Goal: Task Accomplishment & Management: Use online tool/utility

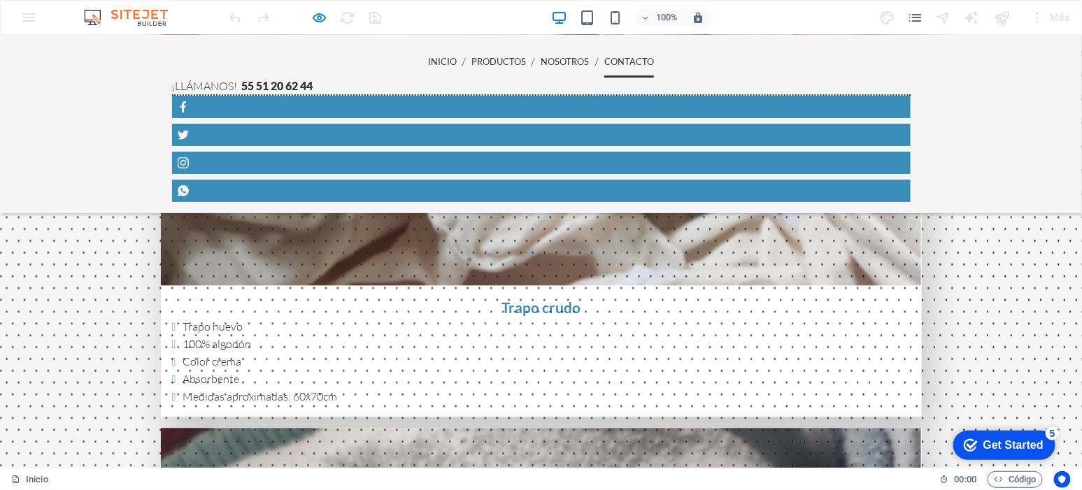
scroll to position [3158, 0]
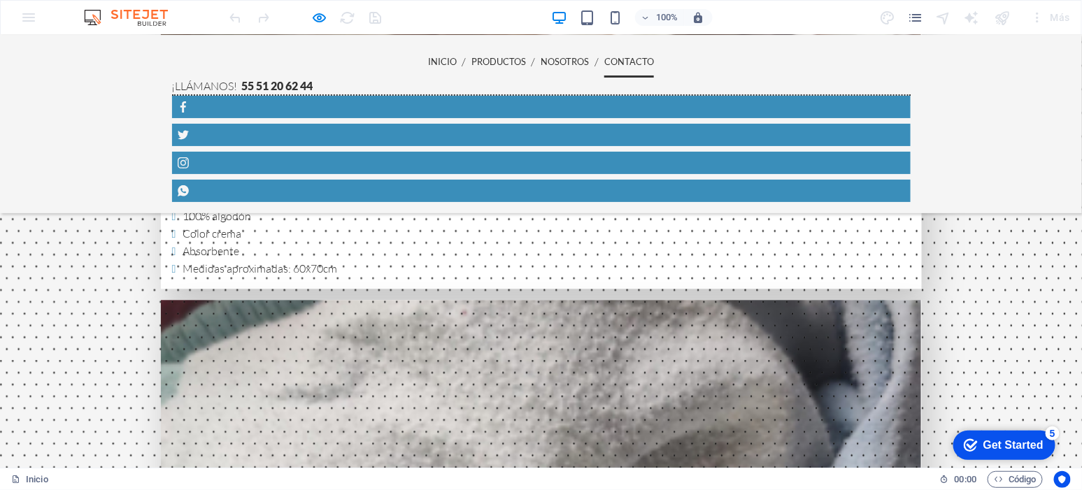
click at [308, 15] on div at bounding box center [305, 17] width 157 height 22
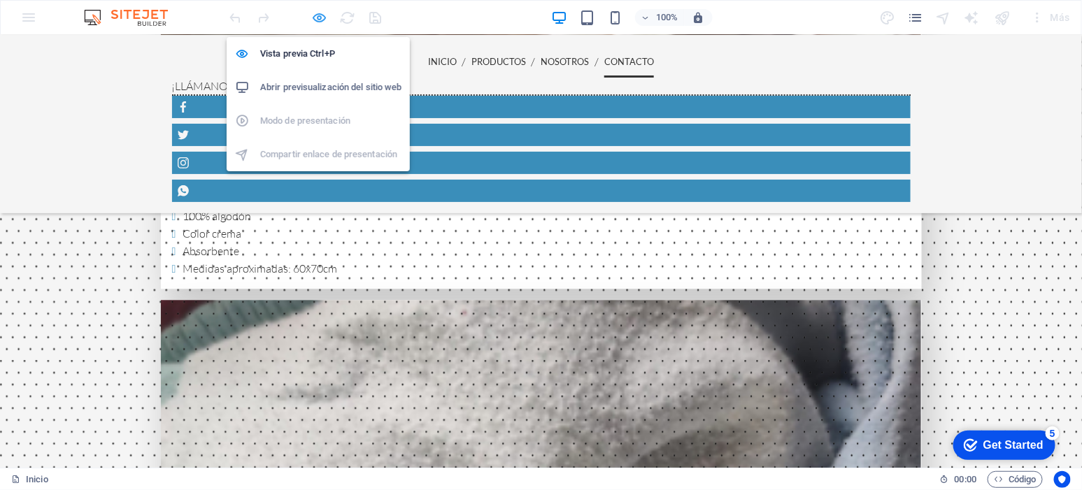
click at [317, 15] on icon "button" at bounding box center [320, 18] width 16 height 16
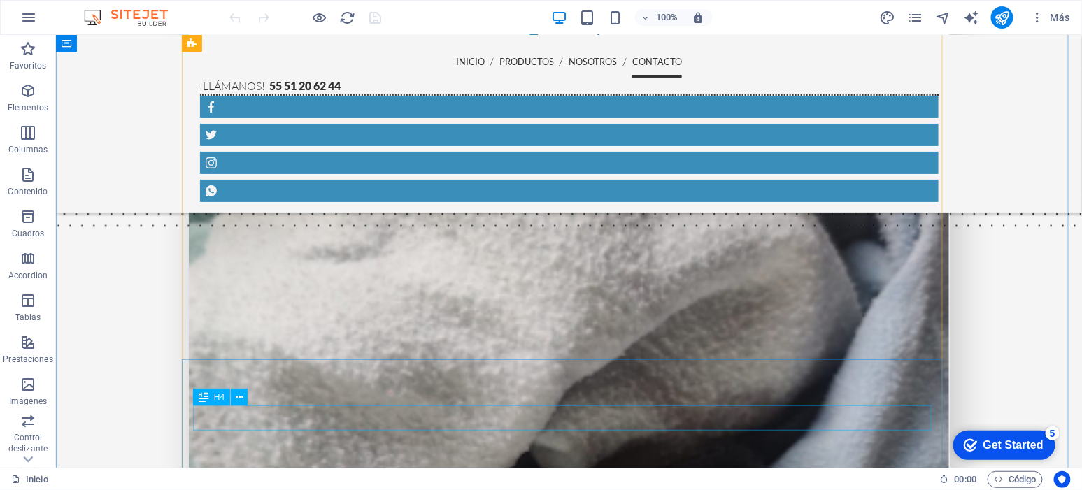
scroll to position [3312, 0]
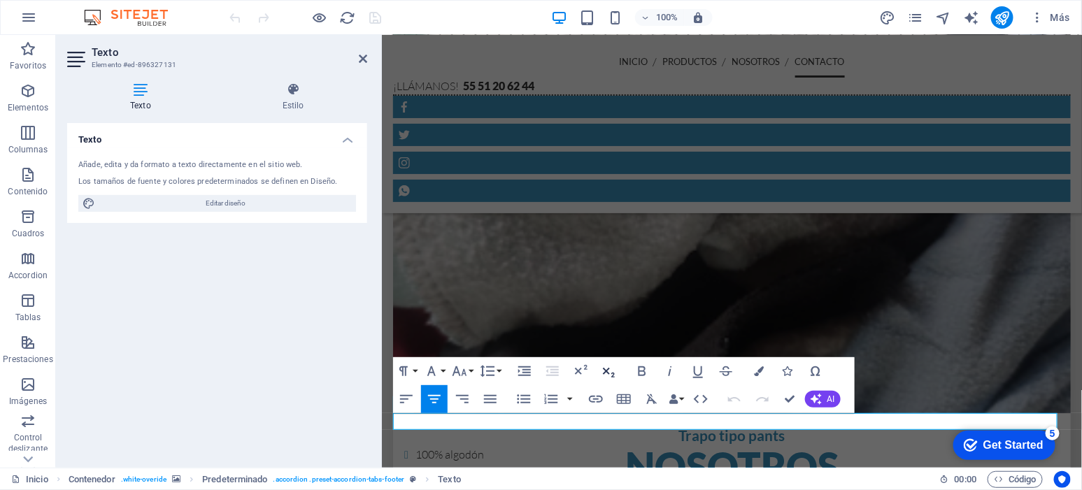
scroll to position [3189, 0]
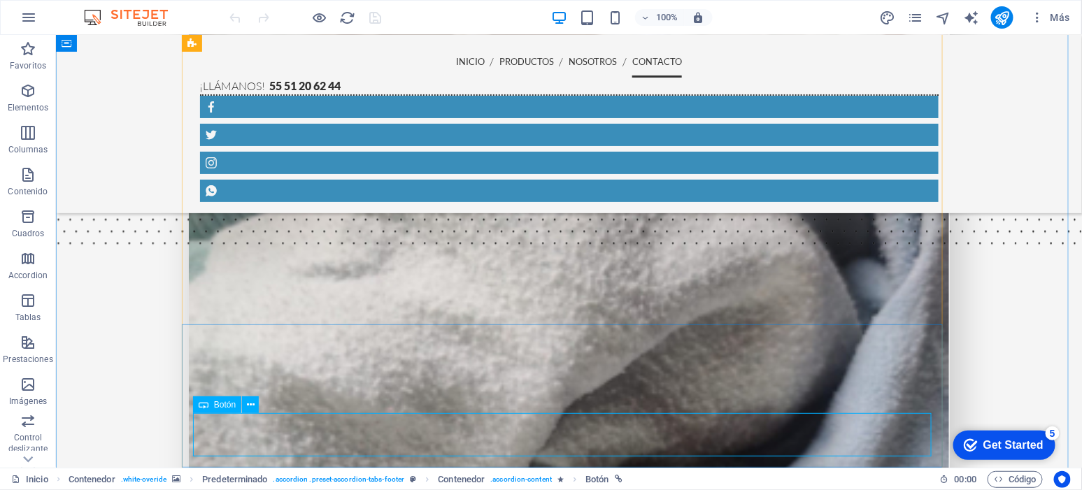
scroll to position [3312, 0]
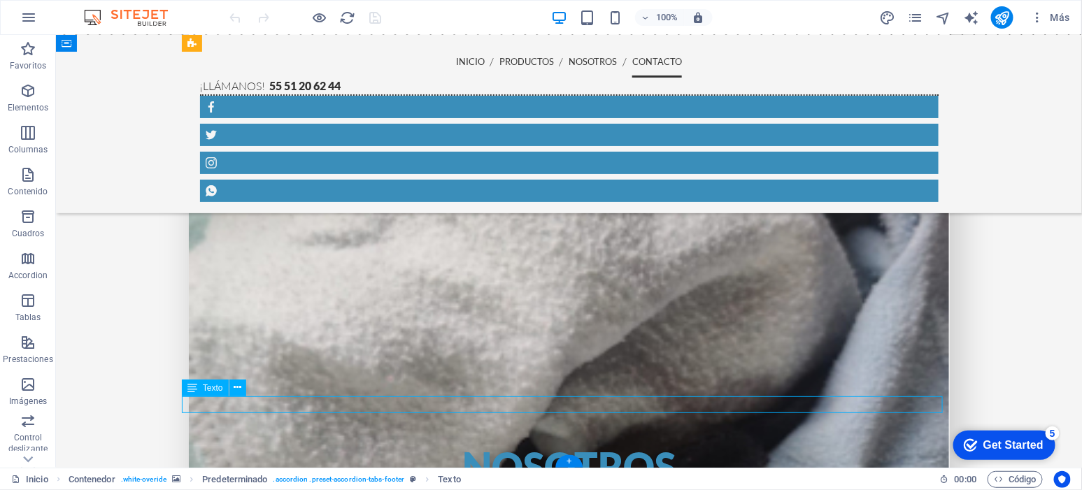
scroll to position [3189, 0]
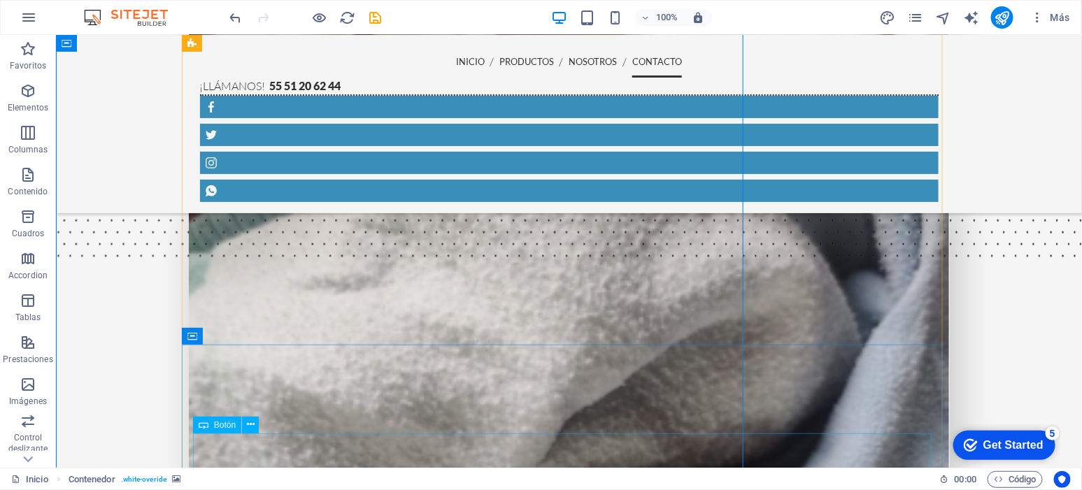
scroll to position [3312, 0]
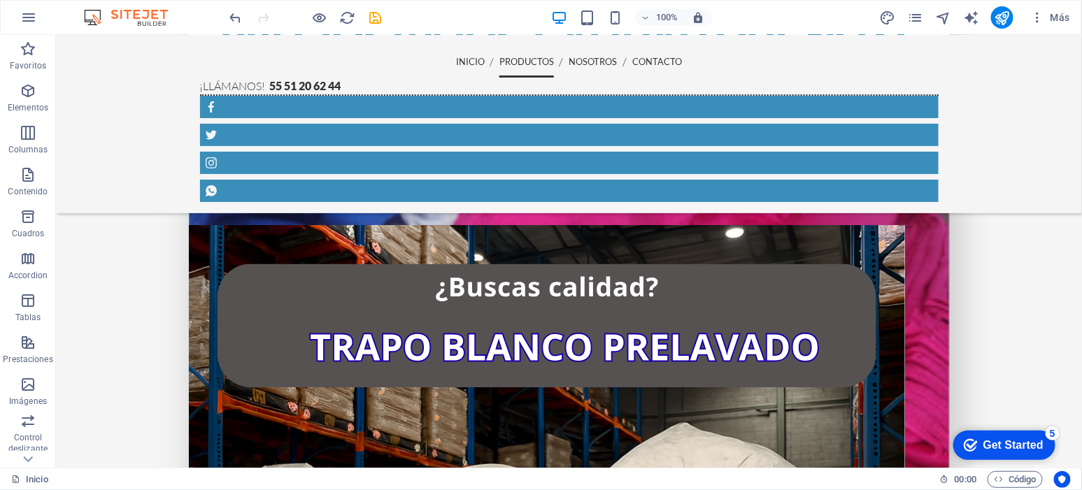
scroll to position [1865, 0]
